Goal: Information Seeking & Learning: Understand process/instructions

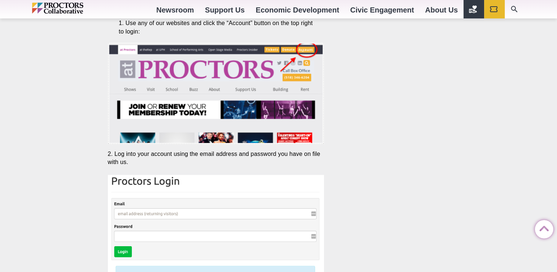
click at [242, 214] on img at bounding box center [216, 266] width 217 height 183
click at [154, 211] on img at bounding box center [216, 266] width 217 height 183
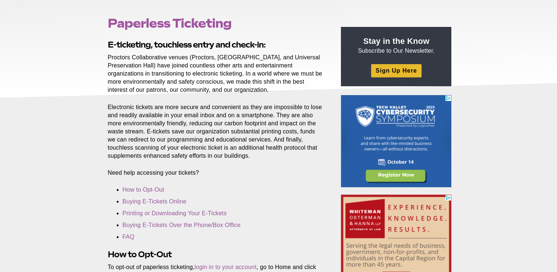
scroll to position [147, 0]
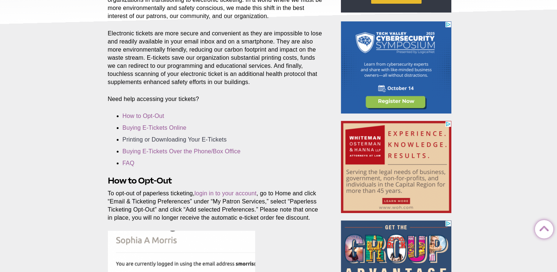
click at [166, 139] on link "Printing or Downloading Your E-Tickets" at bounding box center [175, 139] width 104 height 6
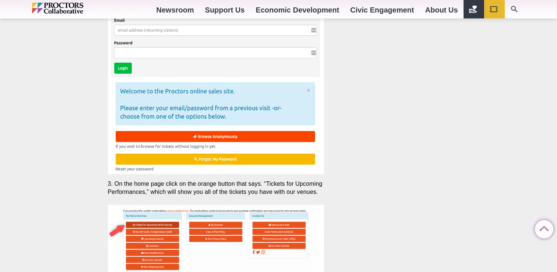
scroll to position [1390, 0]
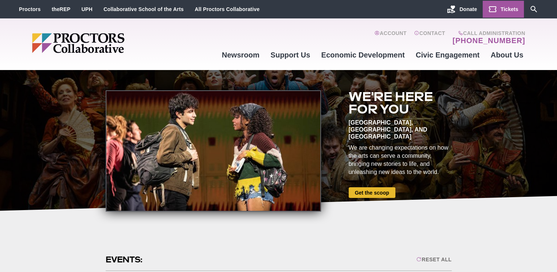
click at [507, 10] on span "Tickets" at bounding box center [510, 9] width 18 height 6
click at [34, 10] on link "Proctors" at bounding box center [30, 9] width 22 height 6
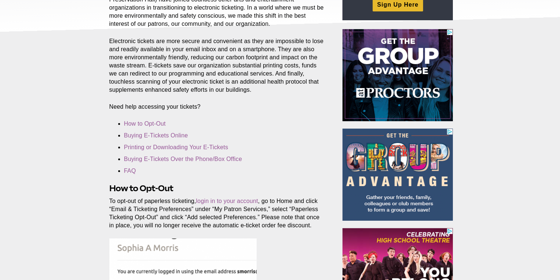
scroll to position [147, 0]
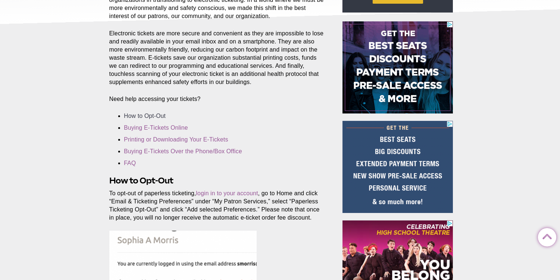
click at [141, 115] on link "How to Opt-Out" at bounding box center [145, 116] width 42 height 6
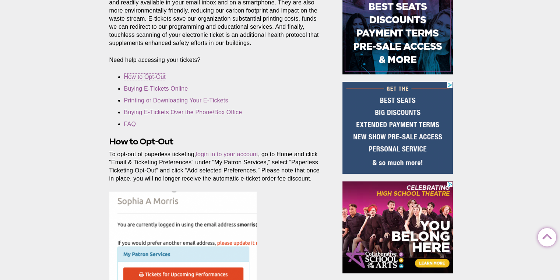
scroll to position [221, 0]
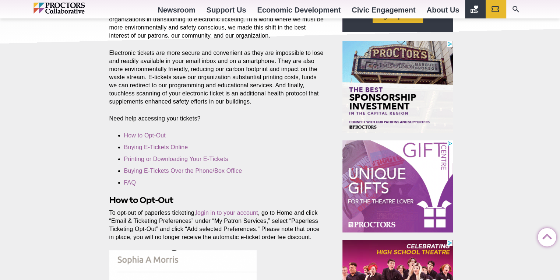
scroll to position [74, 0]
